Goal: Task Accomplishment & Management: Use online tool/utility

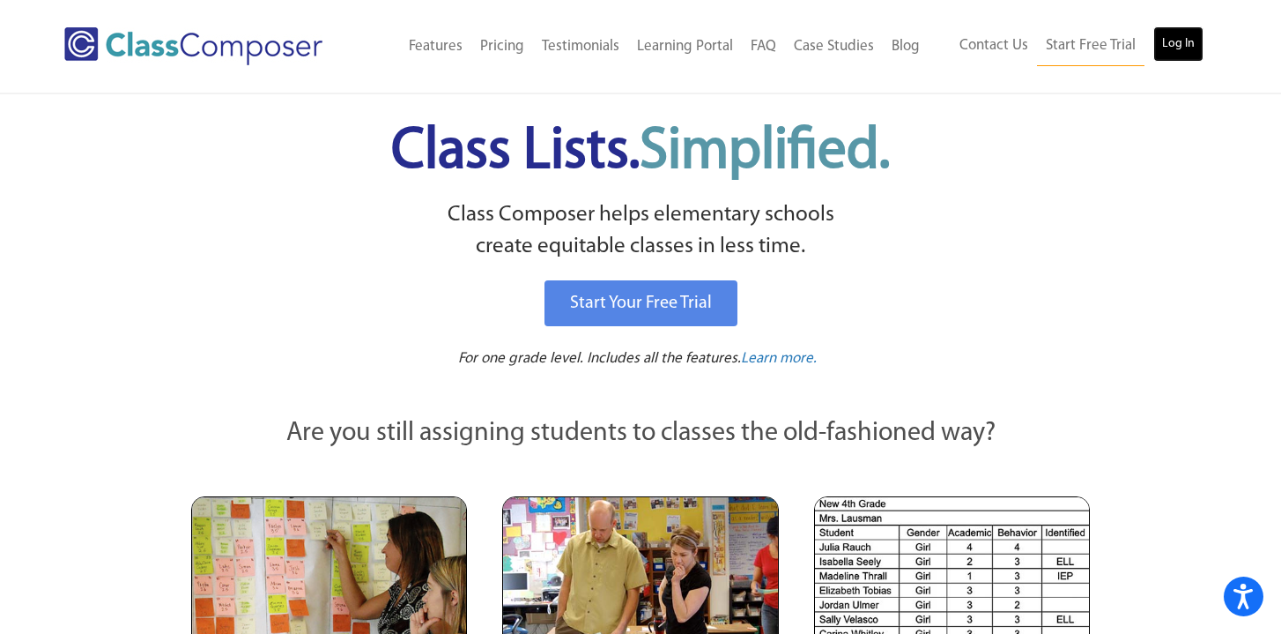
click at [1183, 48] on link "Log In" at bounding box center [1179, 43] width 50 height 35
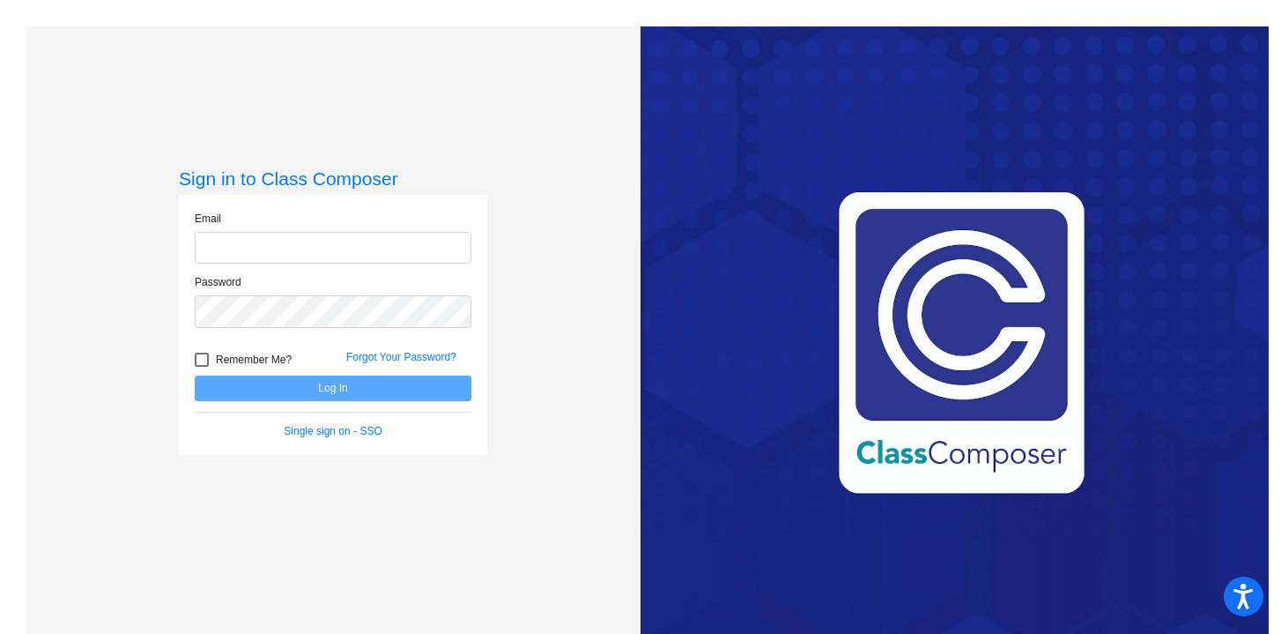
type input "[EMAIL_ADDRESS][DOMAIN_NAME]"
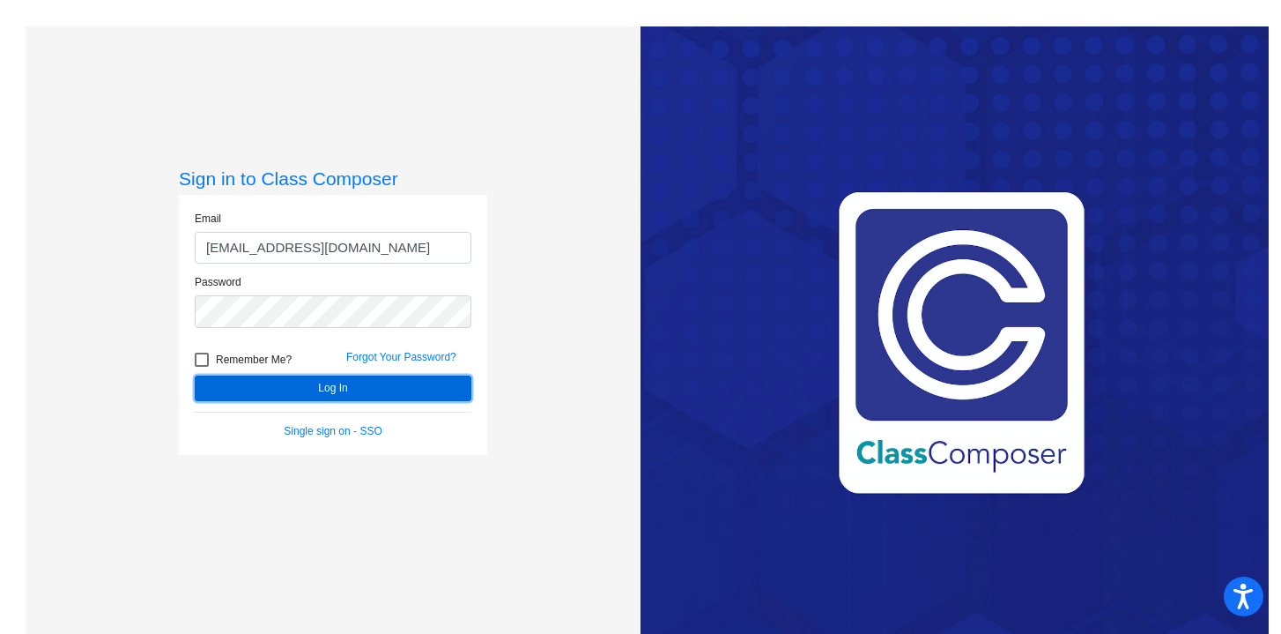
click at [423, 388] on button "Log In" at bounding box center [333, 388] width 277 height 26
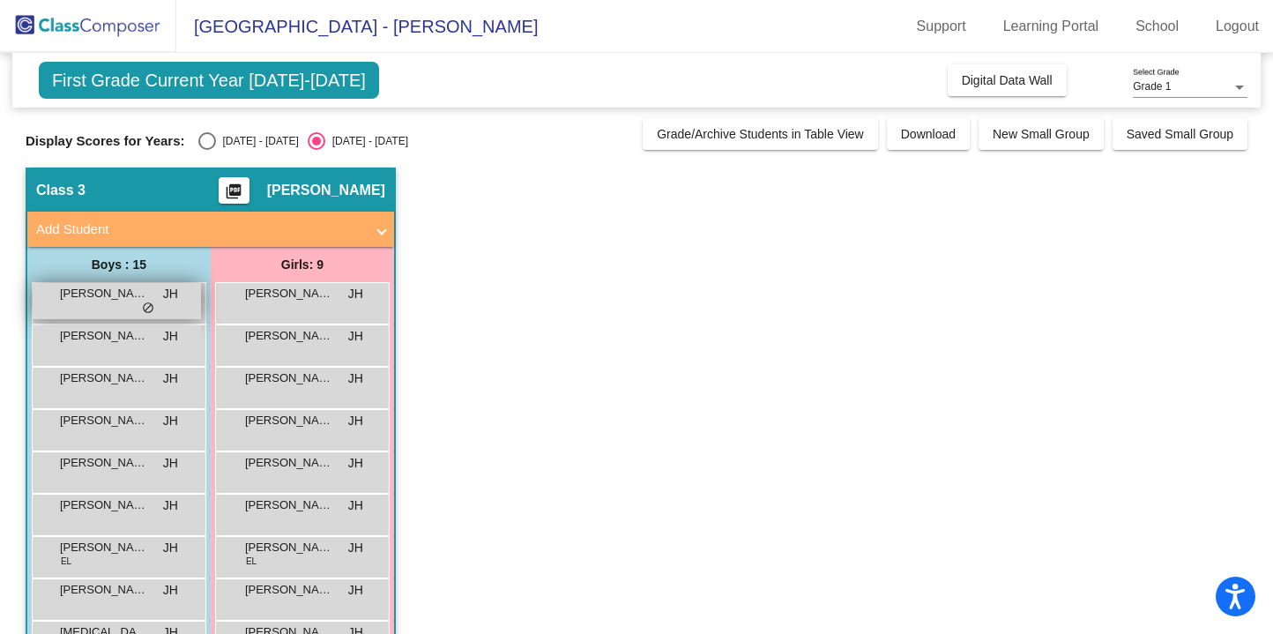
click at [94, 312] on div "Arjun [PERSON_NAME] lock do_not_disturb_alt" at bounding box center [117, 301] width 168 height 36
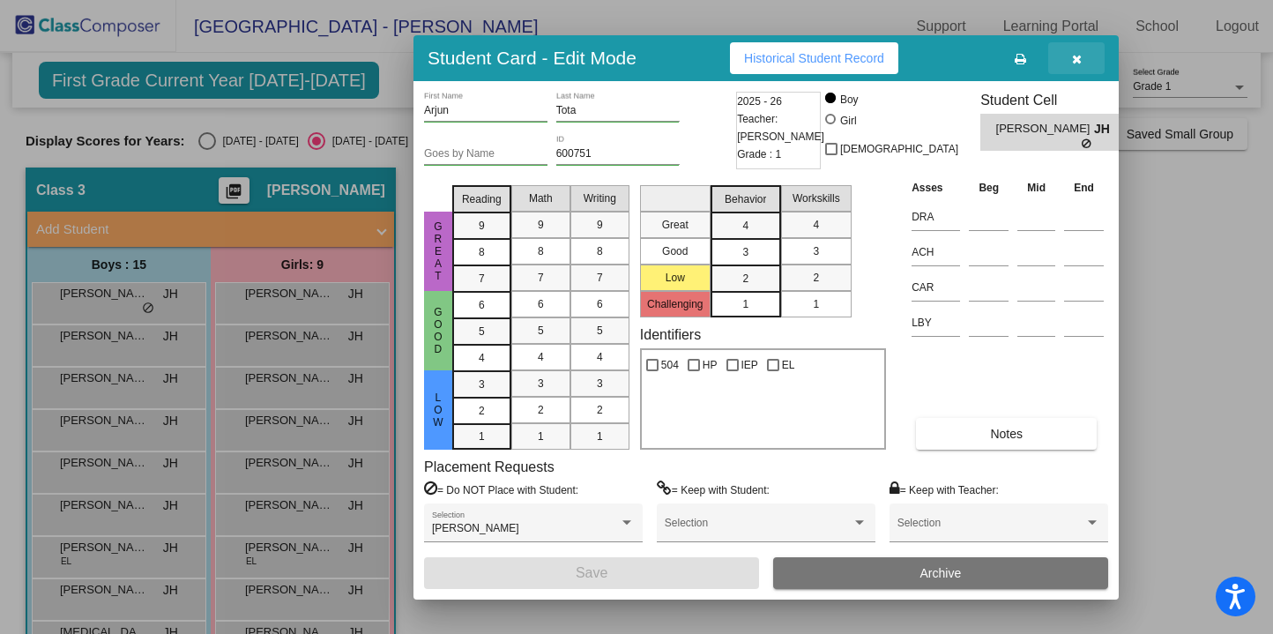
click at [1076, 57] on icon "button" at bounding box center [1077, 59] width 10 height 12
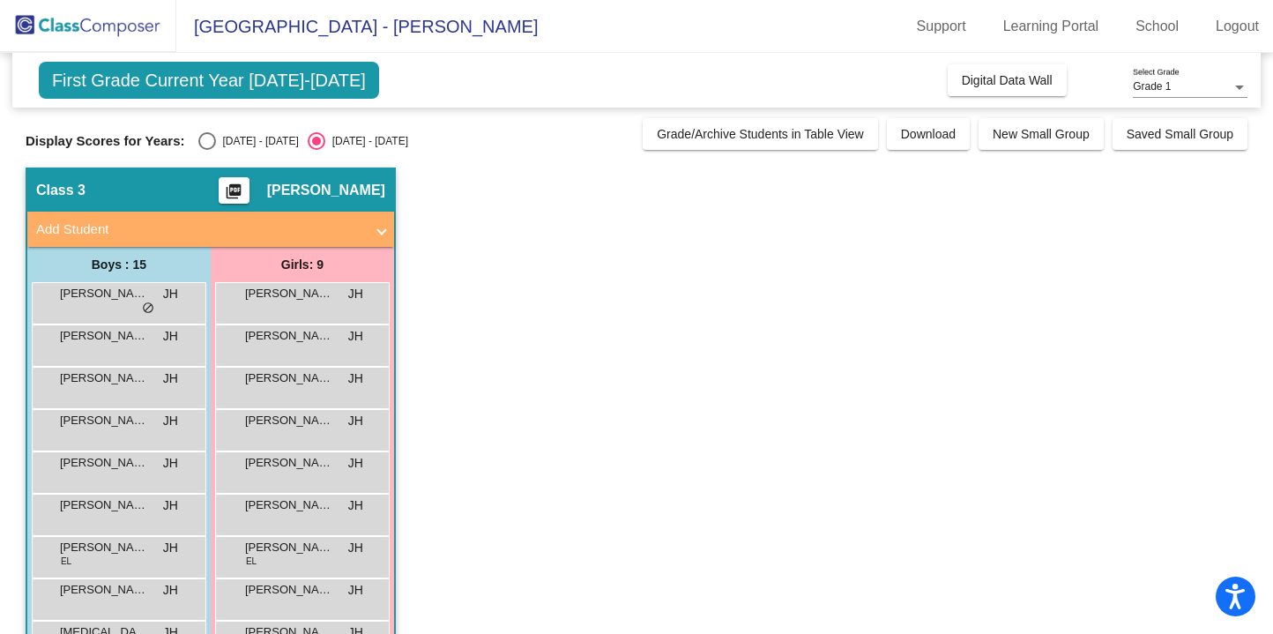
click at [581, 240] on app-classroom "Class 3 picture_as_pdf [PERSON_NAME] Add Student First Name Last Name Student I…" at bounding box center [636, 555] width 1221 height 777
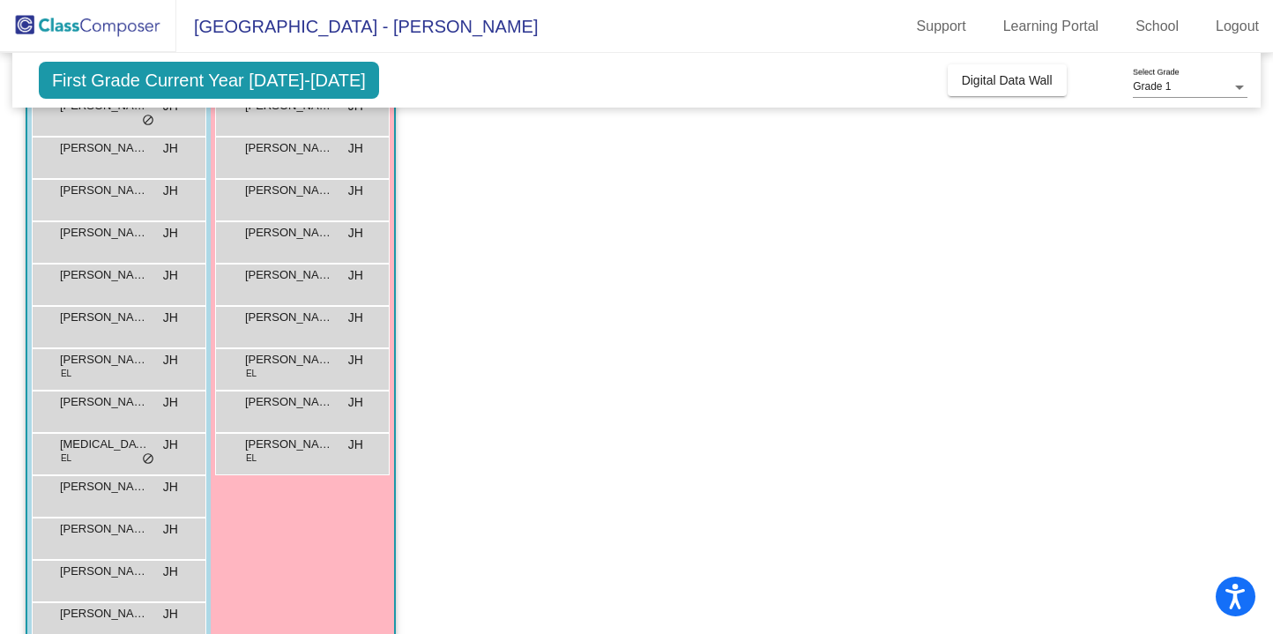
scroll to position [182, 0]
